Goal: Obtain resource: Download file/media

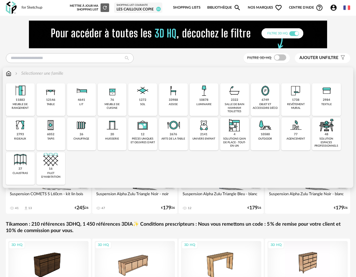
click at [265, 109] on div "objet et accessoire déco" at bounding box center [265, 106] width 25 height 7
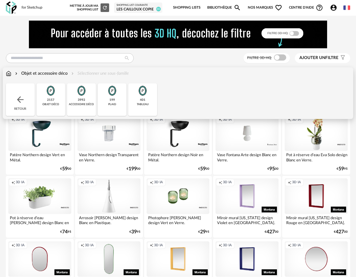
click at [59, 104] on div "objet déco" at bounding box center [50, 104] width 17 height 3
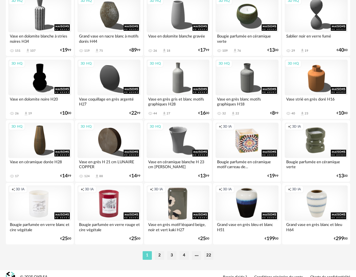
scroll to position [1131, 0]
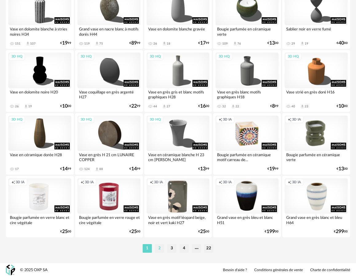
click at [158, 249] on li "2" at bounding box center [159, 248] width 9 height 9
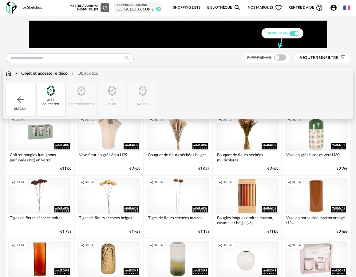
click at [51, 73] on div "Objet et accessoire déco" at bounding box center [41, 73] width 54 height 6
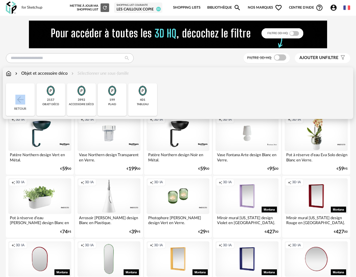
click at [23, 95] on div "Retour" at bounding box center [20, 99] width 29 height 33
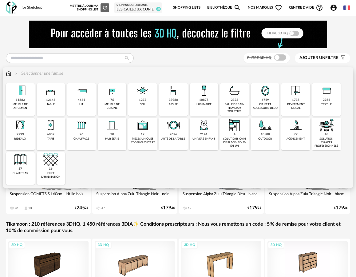
click at [257, 113] on div "6749 objet et accessoire déco" at bounding box center [265, 99] width 29 height 33
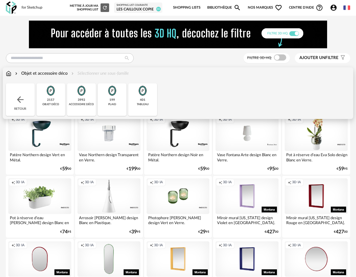
click at [87, 108] on div "3992 accessoire déco" at bounding box center [81, 99] width 29 height 33
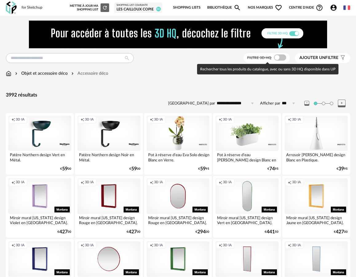
click at [284, 59] on span at bounding box center [280, 57] width 12 height 6
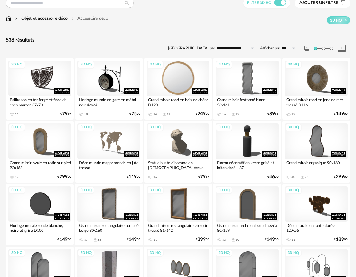
scroll to position [90, 0]
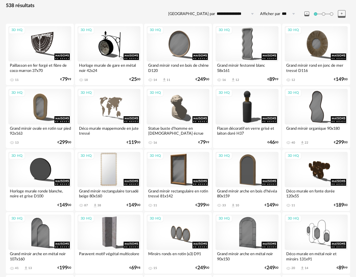
click at [110, 167] on div "3D HQ" at bounding box center [109, 169] width 63 height 35
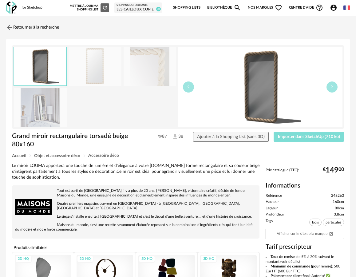
click at [291, 136] on span "Importer dans SketchUp (710 ko)" at bounding box center [309, 137] width 62 height 4
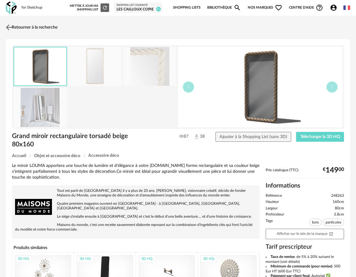
click at [19, 25] on link "Retourner à la recherche" at bounding box center [30, 28] width 53 height 14
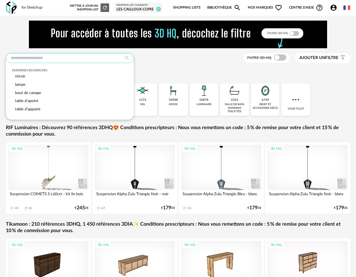
click at [78, 56] on input "text" at bounding box center [70, 58] width 128 height 10
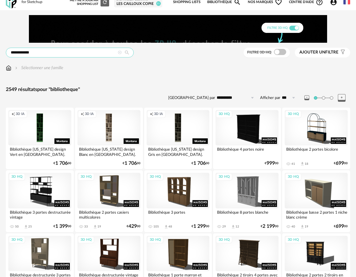
scroll to position [6, 0]
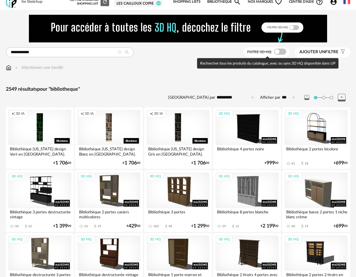
click at [281, 53] on span at bounding box center [280, 52] width 12 height 6
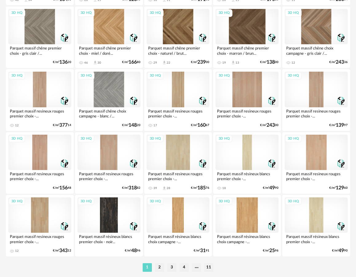
scroll to position [1131, 0]
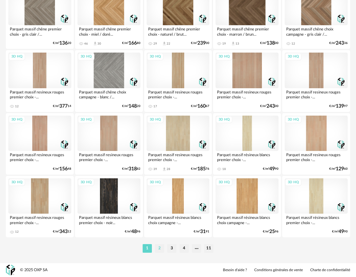
click at [160, 251] on li "2" at bounding box center [159, 248] width 9 height 9
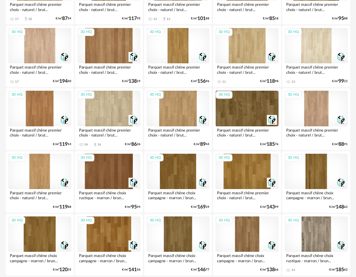
scroll to position [1131, 0]
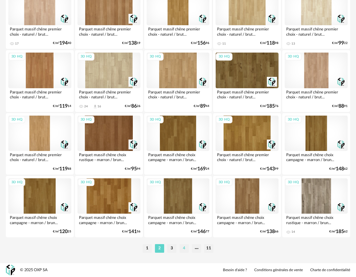
click at [184, 251] on li "4" at bounding box center [184, 248] width 9 height 9
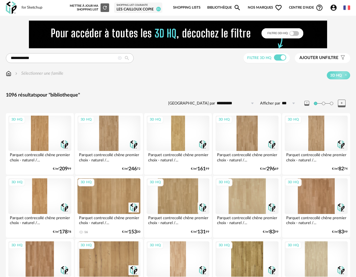
click at [130, 58] on icon at bounding box center [127, 58] width 10 height 6
click at [128, 59] on icon at bounding box center [127, 58] width 10 height 6
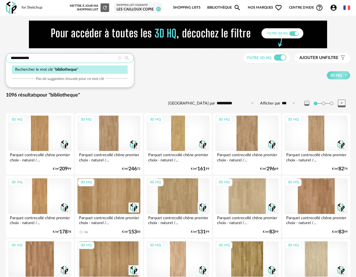
click at [89, 59] on input "**********" at bounding box center [70, 58] width 128 height 10
type input "**********"
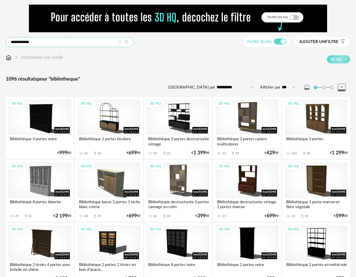
scroll to position [17, 0]
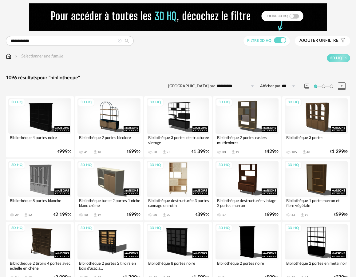
click at [200, 178] on div "3D HQ" at bounding box center [178, 178] width 63 height 35
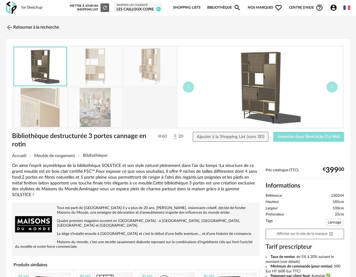
click at [289, 138] on span "Importer dans SketchUp (2,6 Mo)" at bounding box center [309, 137] width 62 height 4
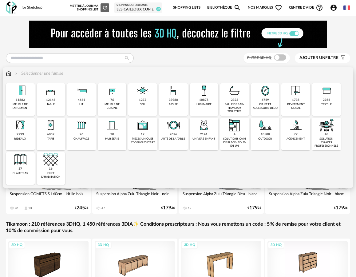
click at [172, 103] on div "33988 assise" at bounding box center [173, 99] width 29 height 33
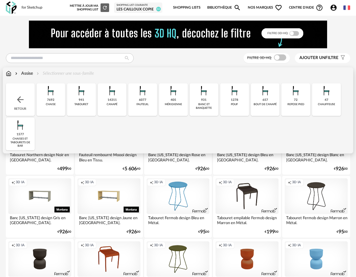
click at [148, 105] on div "fauteuil" at bounding box center [143, 104] width 12 height 3
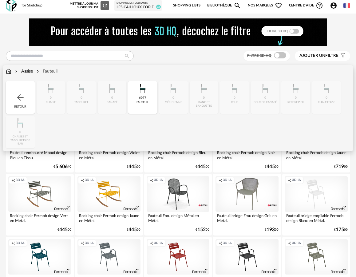
scroll to position [2, 0]
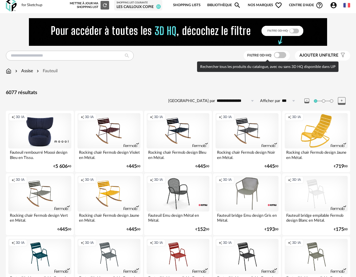
click at [280, 53] on span at bounding box center [280, 55] width 12 height 6
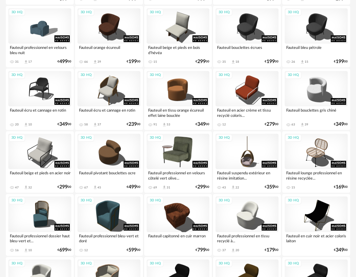
scroll to position [610, 0]
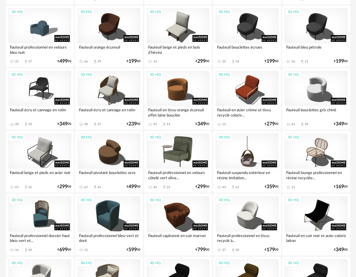
click at [170, 153] on div "3D HQ" at bounding box center [178, 151] width 63 height 35
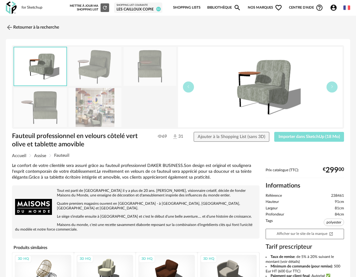
click at [289, 136] on span "Importer dans SketchUp (18 Mo)" at bounding box center [310, 137] width 62 height 4
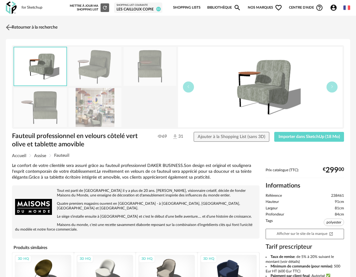
click at [38, 26] on link "Retourner à la recherche" at bounding box center [30, 28] width 53 height 14
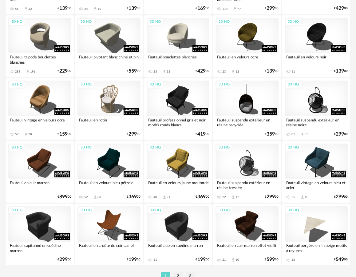
scroll to position [1131, 0]
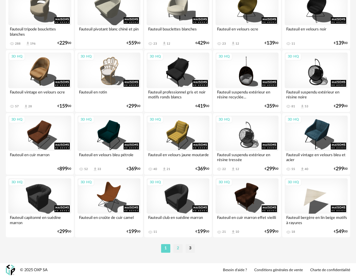
click at [180, 247] on li "2" at bounding box center [178, 248] width 9 height 9
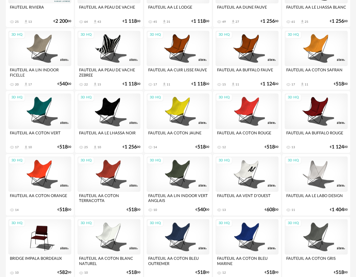
scroll to position [1131, 0]
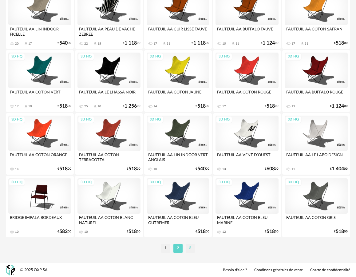
click at [188, 250] on li "3" at bounding box center [190, 248] width 9 height 9
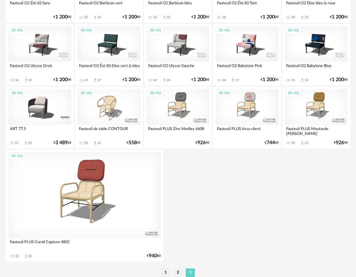
scroll to position [428, 0]
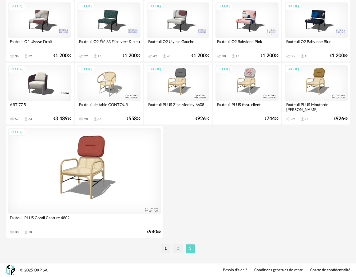
click at [179, 248] on li "2" at bounding box center [178, 249] width 9 height 9
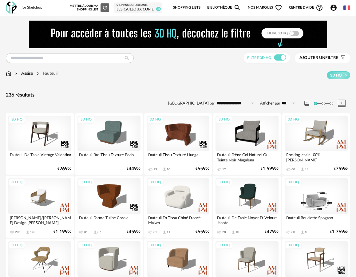
click at [313, 204] on div "3D HQ" at bounding box center [316, 195] width 63 height 35
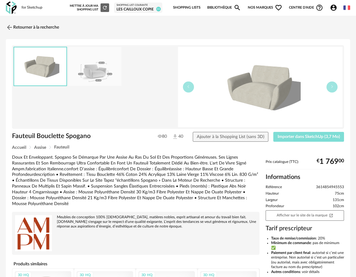
click at [296, 135] on span "Importer dans SketchUp (3,7 Mo)" at bounding box center [309, 137] width 62 height 4
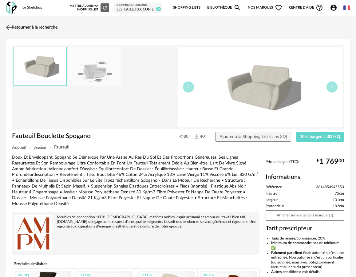
click at [46, 27] on link "Retourner à la recherche" at bounding box center [30, 28] width 53 height 14
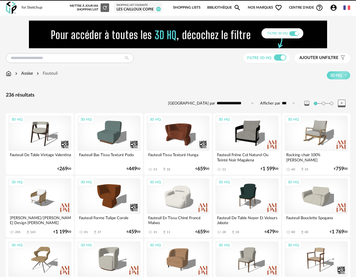
click at [30, 73] on div "Assise" at bounding box center [23, 73] width 19 height 6
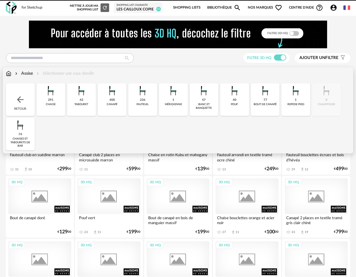
click at [11, 73] on div "Assise Sélectionner une sous-famille" at bounding box center [50, 73] width 88 height 6
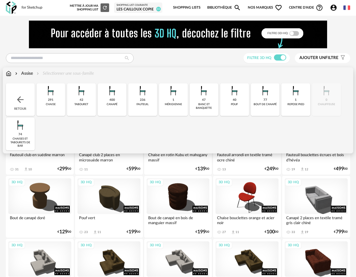
click at [7, 74] on img at bounding box center [9, 73] width 6 height 6
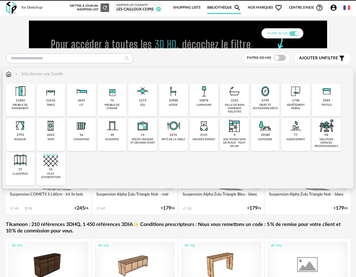
click at [261, 102] on div "6749 objet et accessoire déco" at bounding box center [265, 100] width 29 height 33
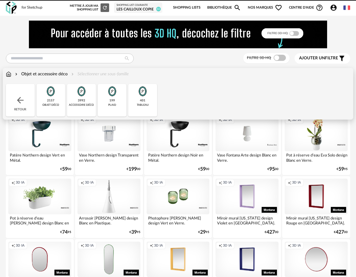
click at [83, 105] on div "accessoire déco" at bounding box center [81, 104] width 25 height 3
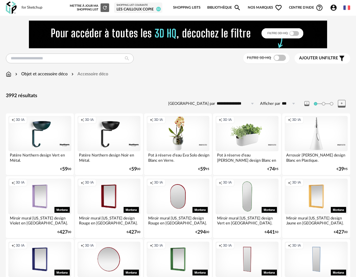
click at [44, 74] on div "Objet et accessoire déco" at bounding box center [41, 74] width 54 height 6
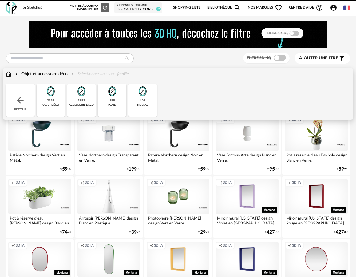
click at [47, 101] on div "2157 objet déco" at bounding box center [51, 100] width 29 height 33
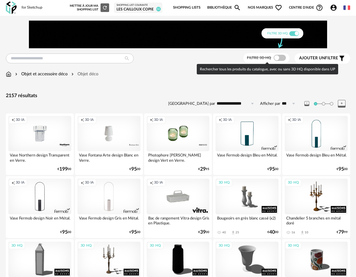
click at [280, 57] on span at bounding box center [280, 58] width 12 height 6
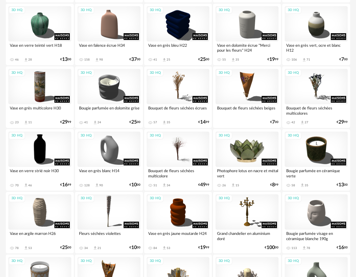
scroll to position [237, 0]
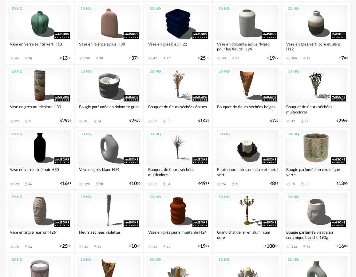
click at [313, 153] on div "3D HQ" at bounding box center [316, 147] width 63 height 35
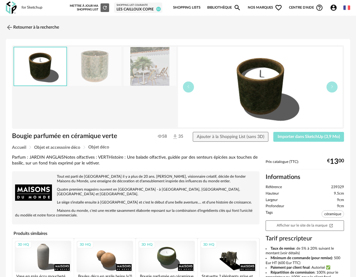
click at [310, 138] on span "Importer dans SketchUp (3,9 Mo)" at bounding box center [309, 137] width 62 height 4
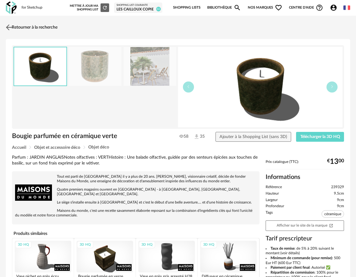
click at [17, 27] on link "Retourner à la recherche" at bounding box center [30, 28] width 53 height 14
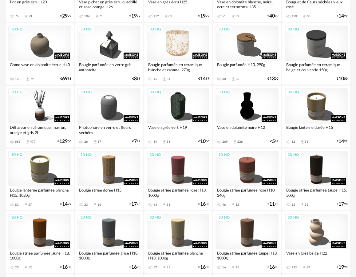
scroll to position [532, 0]
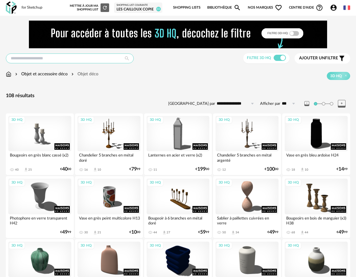
click at [110, 58] on input "text" at bounding box center [70, 59] width 128 height 10
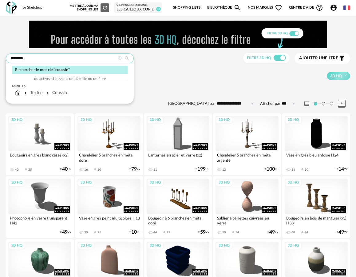
type input "********"
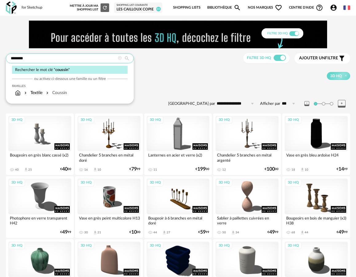
type input "**********"
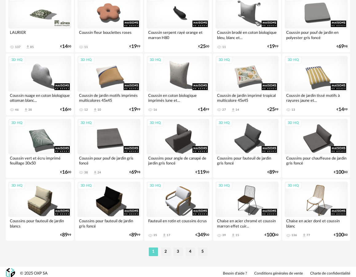
scroll to position [1131, 0]
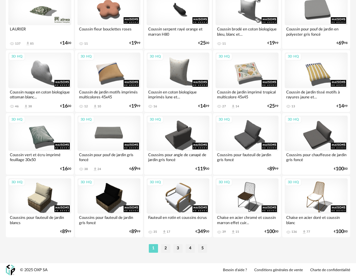
click at [109, 142] on div "3D HQ" at bounding box center [109, 133] width 63 height 35
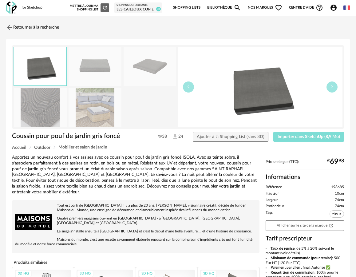
click at [305, 138] on span "Importer dans SketchUp (8,9 Mo)" at bounding box center [309, 137] width 62 height 4
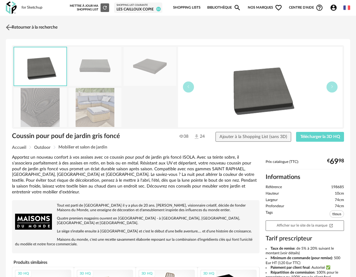
click at [39, 26] on link "Retourner à la recherche" at bounding box center [30, 28] width 53 height 14
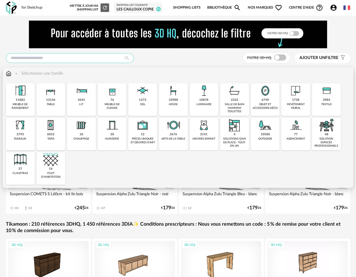
click at [76, 58] on input "text" at bounding box center [70, 58] width 128 height 10
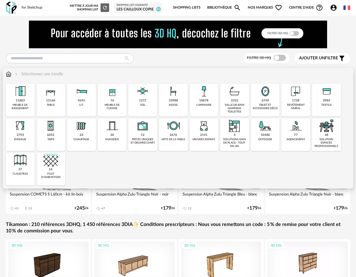
click at [51, 105] on div "table" at bounding box center [51, 104] width 8 height 3
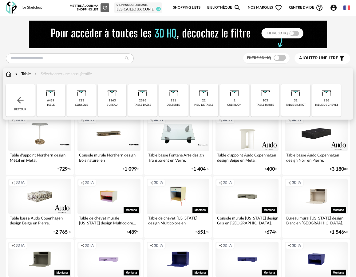
click at [58, 102] on div "6439 table" at bounding box center [51, 100] width 29 height 33
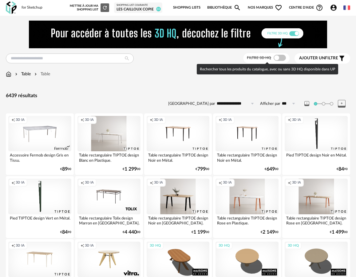
click at [286, 55] on label "Filtre 3D HQ" at bounding box center [267, 57] width 40 height 5
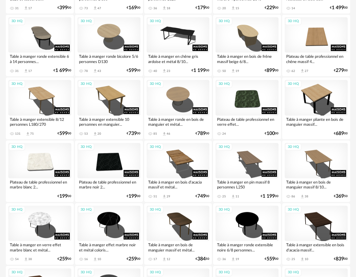
scroll to position [443, 0]
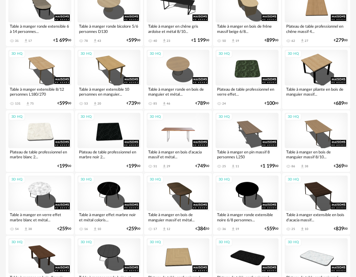
click at [181, 132] on div "3D HQ" at bounding box center [178, 130] width 63 height 35
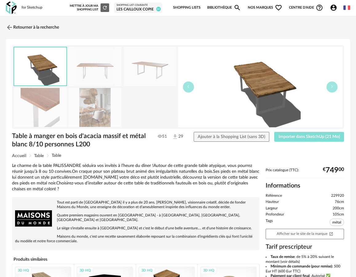
click at [314, 139] on span "Importer dans SketchUp (21 Mo)" at bounding box center [310, 137] width 62 height 4
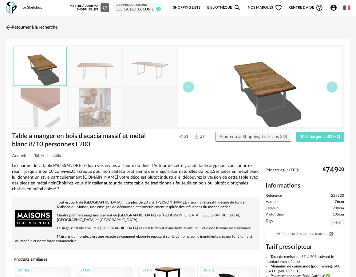
click at [10, 28] on img at bounding box center [9, 27] width 9 height 9
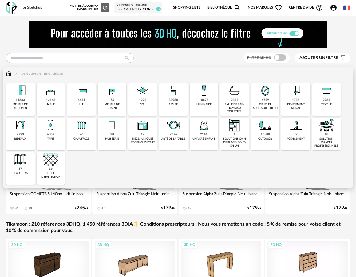
click at [50, 98] on img at bounding box center [50, 90] width 15 height 15
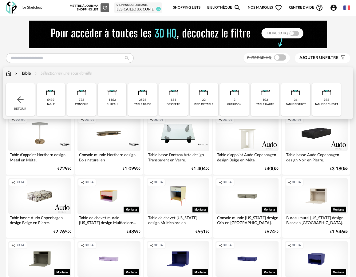
click at [271, 102] on div "103 table haute" at bounding box center [265, 99] width 29 height 33
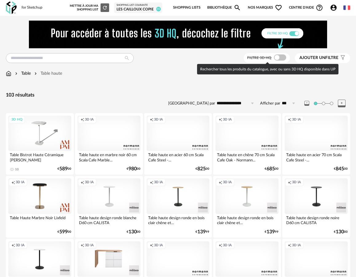
click at [284, 57] on span at bounding box center [280, 57] width 12 height 6
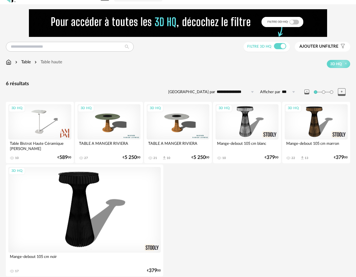
scroll to position [11, 0]
click at [37, 125] on div "3D HQ" at bounding box center [39, 121] width 63 height 35
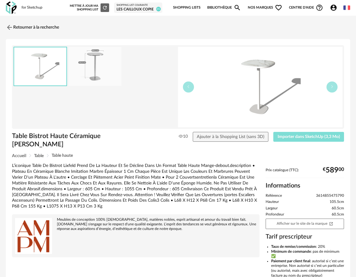
click at [289, 135] on span "Importer dans SketchUp (3,3 Mo)" at bounding box center [309, 137] width 62 height 4
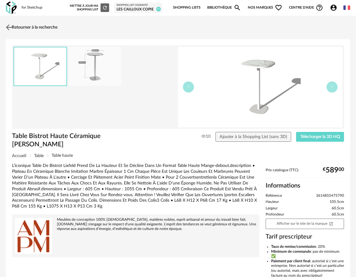
click at [20, 26] on link "Retourner à la recherche" at bounding box center [30, 28] width 53 height 14
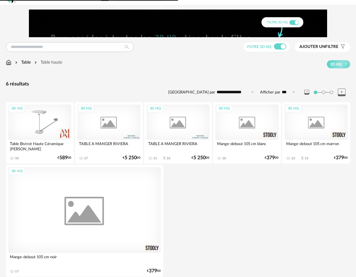
scroll to position [12, 0]
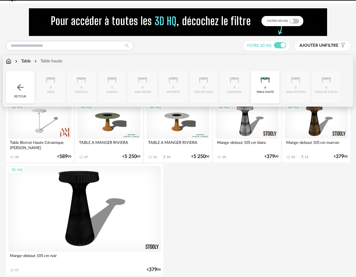
click at [11, 62] on img at bounding box center [9, 61] width 6 height 6
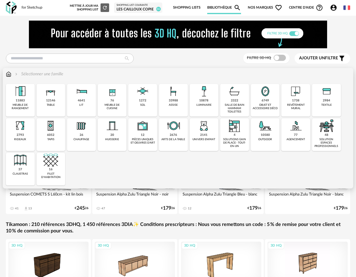
click at [162, 95] on div "33988 assise" at bounding box center [173, 100] width 29 height 33
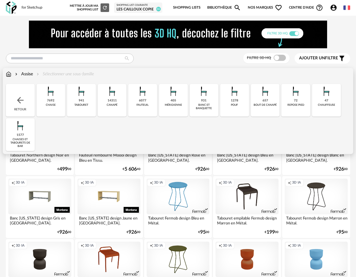
click at [86, 105] on div "tabouret" at bounding box center [81, 104] width 14 height 3
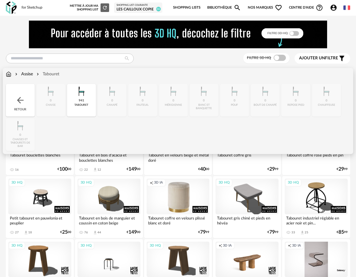
click at [26, 139] on div "Close icon Retour 0 chaise 941 tabouret 0 canapé 0 fauteuil 0 méridienne 0 banc…" at bounding box center [178, 117] width 345 height 67
click at [27, 111] on div "Retour" at bounding box center [20, 100] width 29 height 33
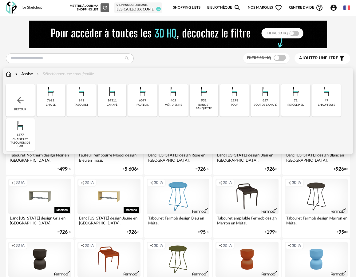
click at [28, 133] on div "1577 chaises et tabourets de bar" at bounding box center [20, 134] width 29 height 33
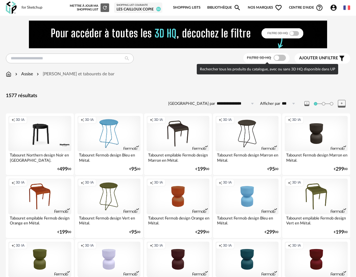
click at [283, 57] on span at bounding box center [280, 58] width 12 height 6
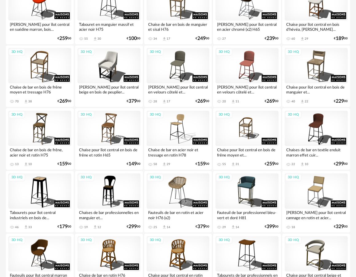
scroll to position [194, 0]
click at [181, 134] on div "3D HQ" at bounding box center [178, 128] width 63 height 35
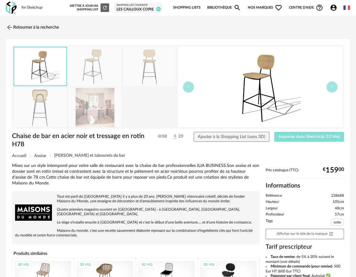
click at [291, 136] on span "Importer dans SketchUp (12 Mo)" at bounding box center [310, 137] width 62 height 4
